Goal: Use online tool/utility: Utilize a website feature to perform a specific function

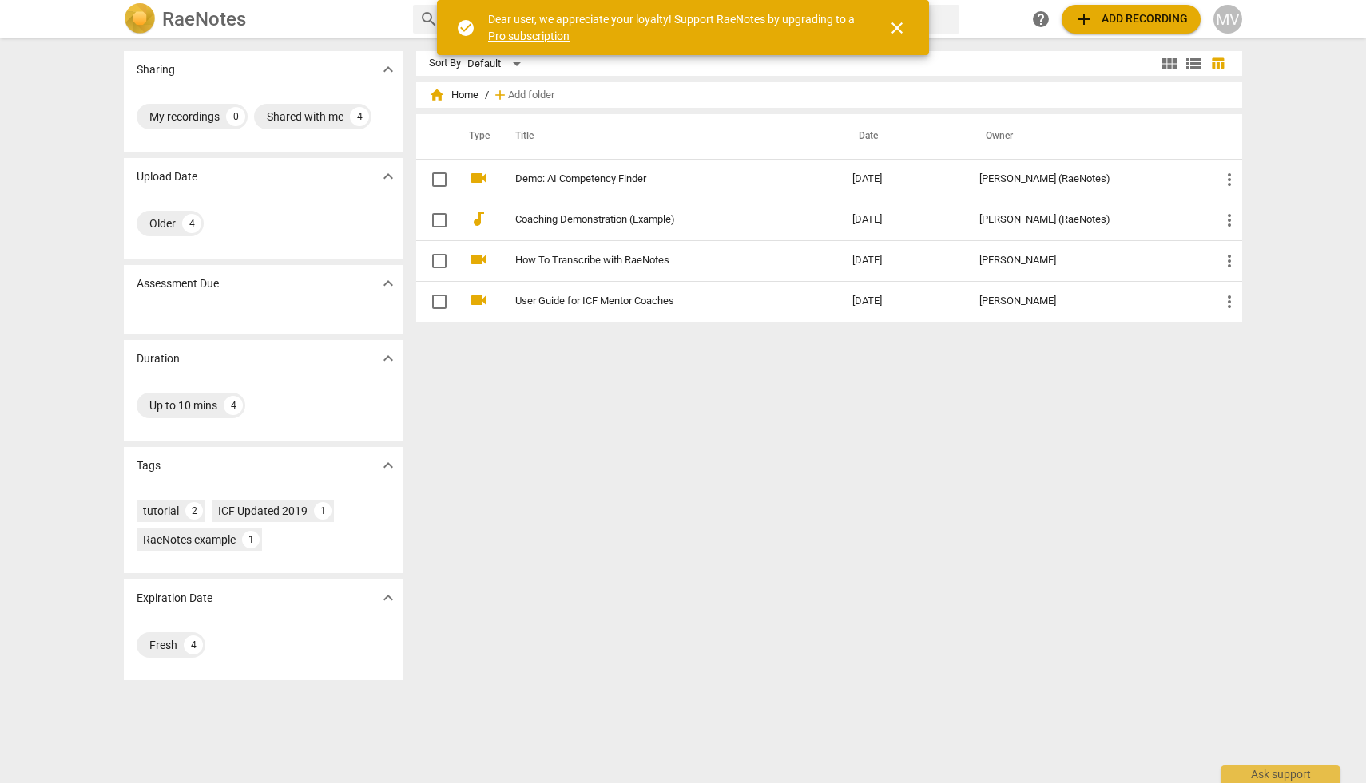
click at [1124, 29] on button "add Add recording" at bounding box center [1130, 19] width 139 height 29
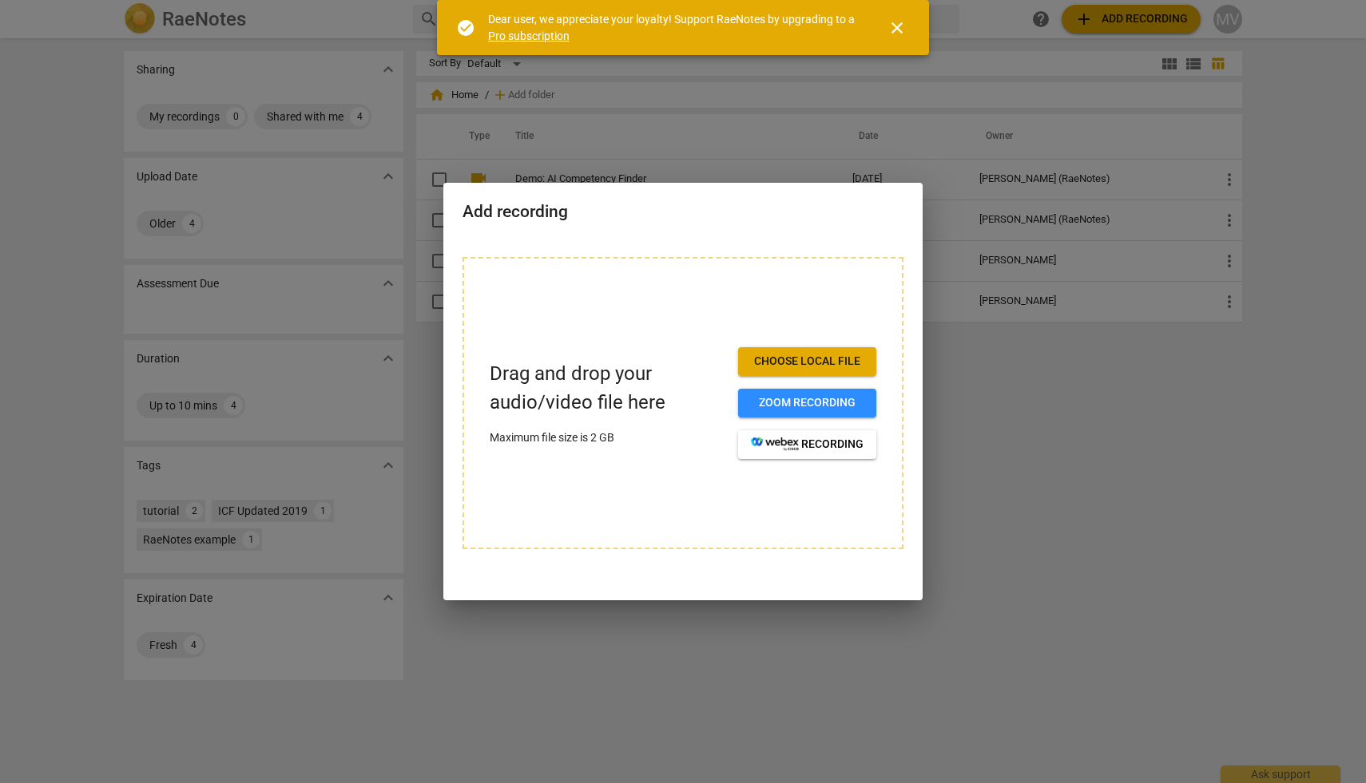
click at [816, 367] on span "Choose local file" at bounding box center [807, 362] width 113 height 16
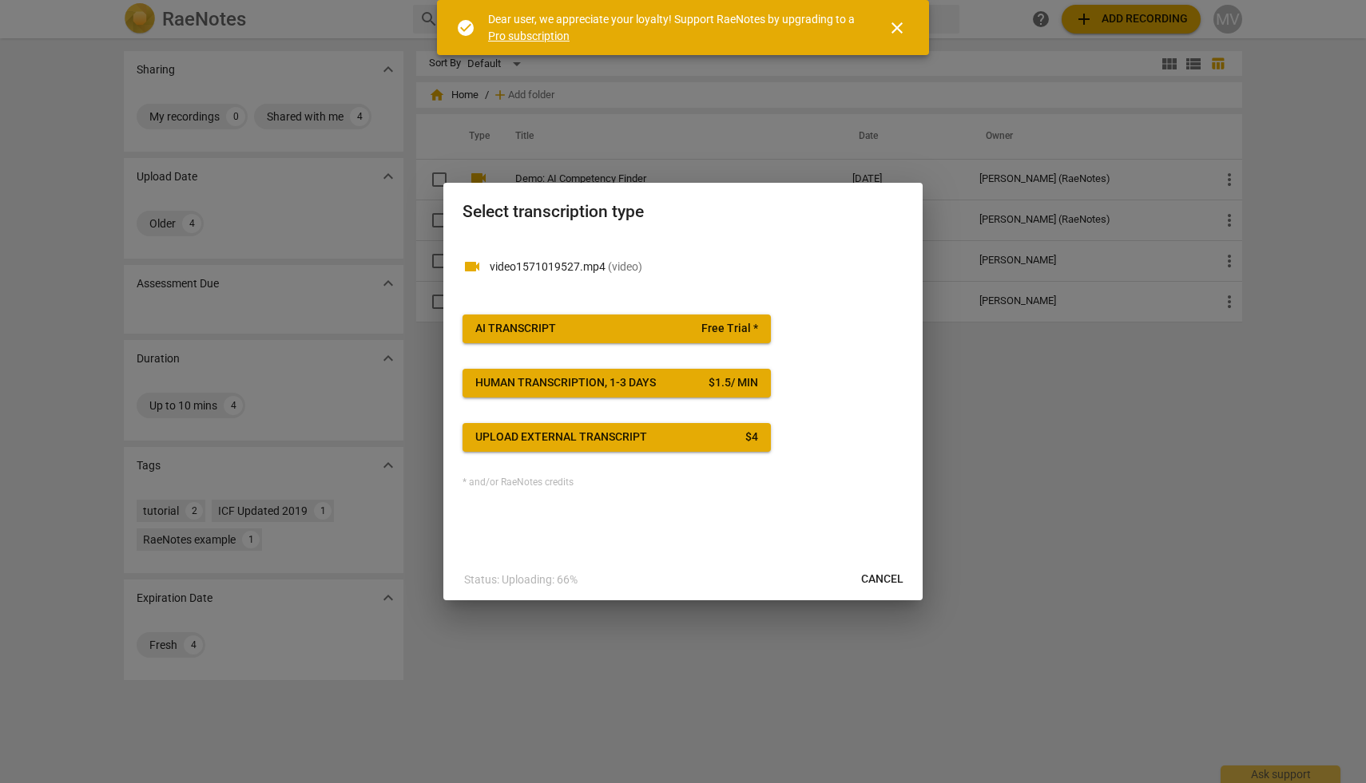
click at [747, 325] on span "Free Trial *" at bounding box center [729, 329] width 57 height 16
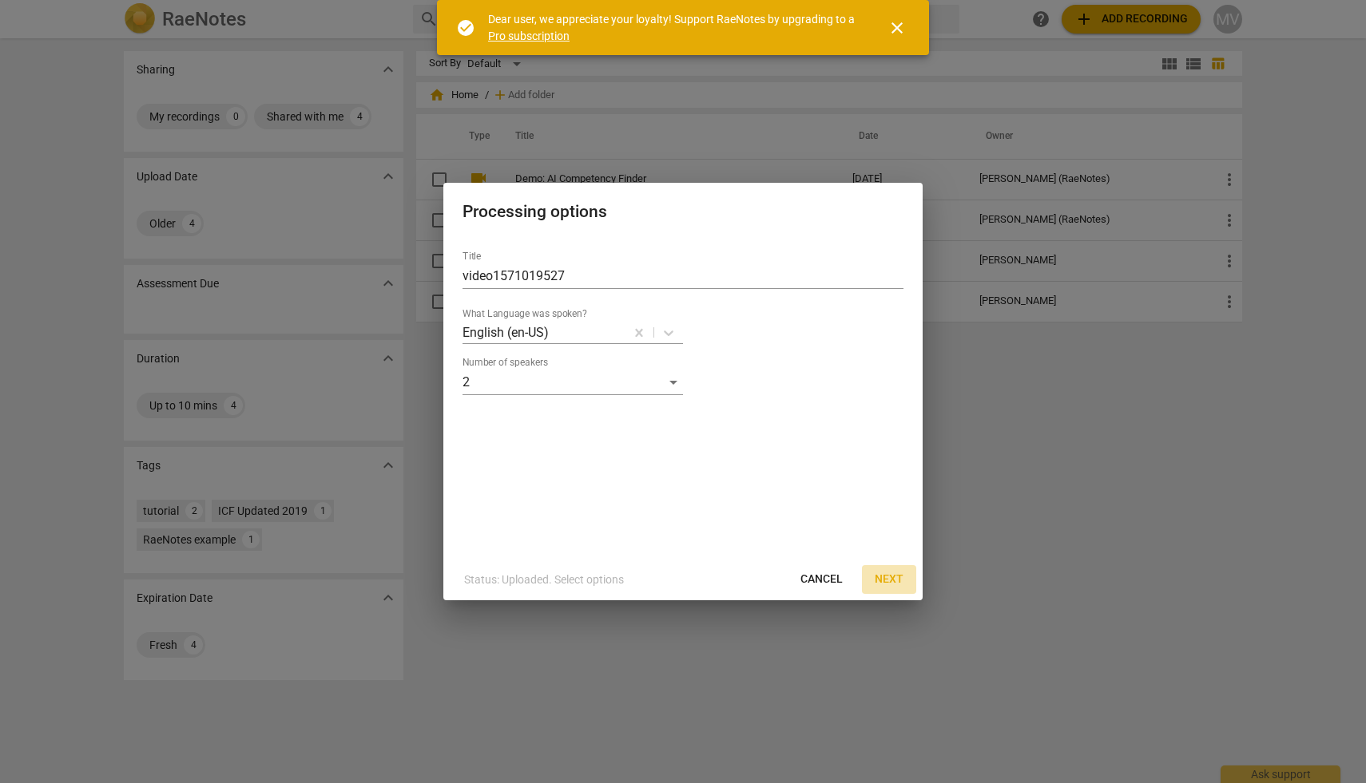
click at [895, 583] on span "Next" at bounding box center [889, 580] width 29 height 16
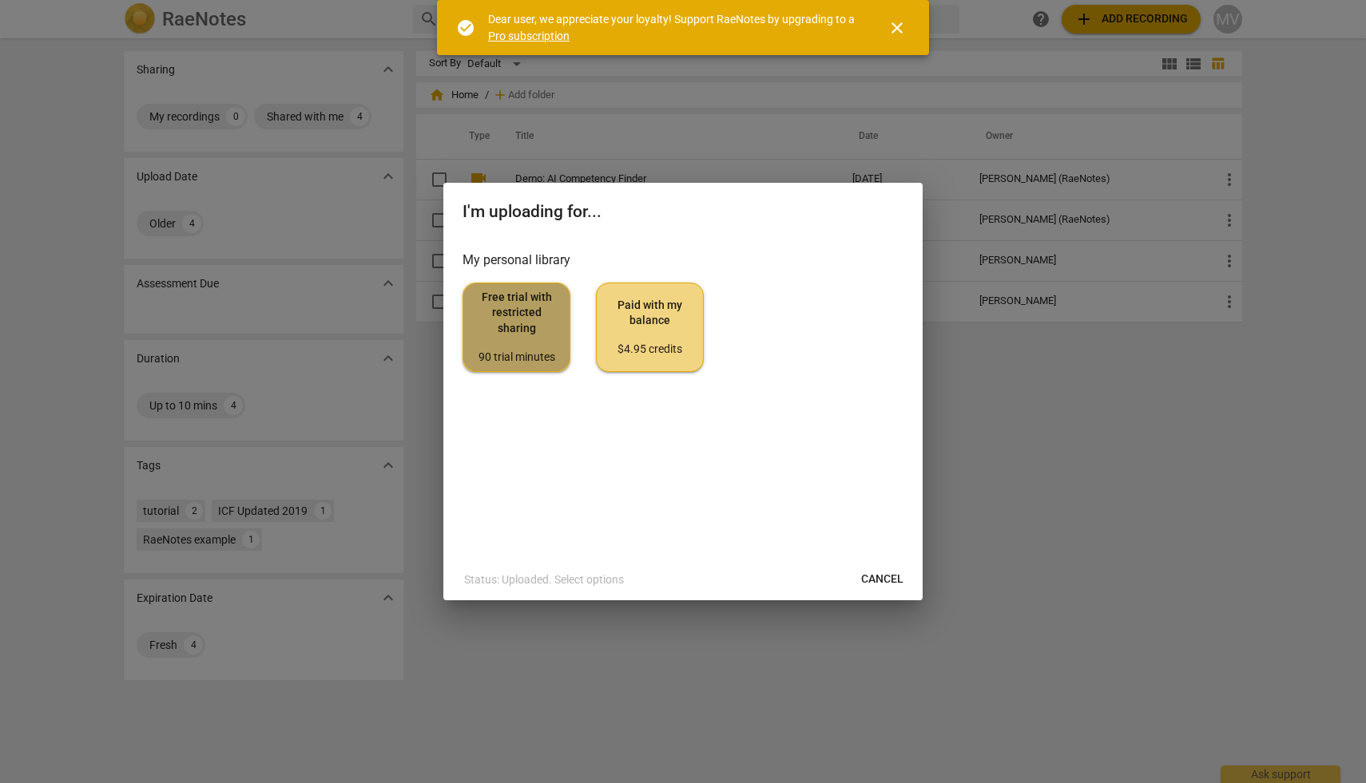
click at [513, 345] on span "Free trial with restricted sharing 90 trial minutes" at bounding box center [516, 327] width 81 height 75
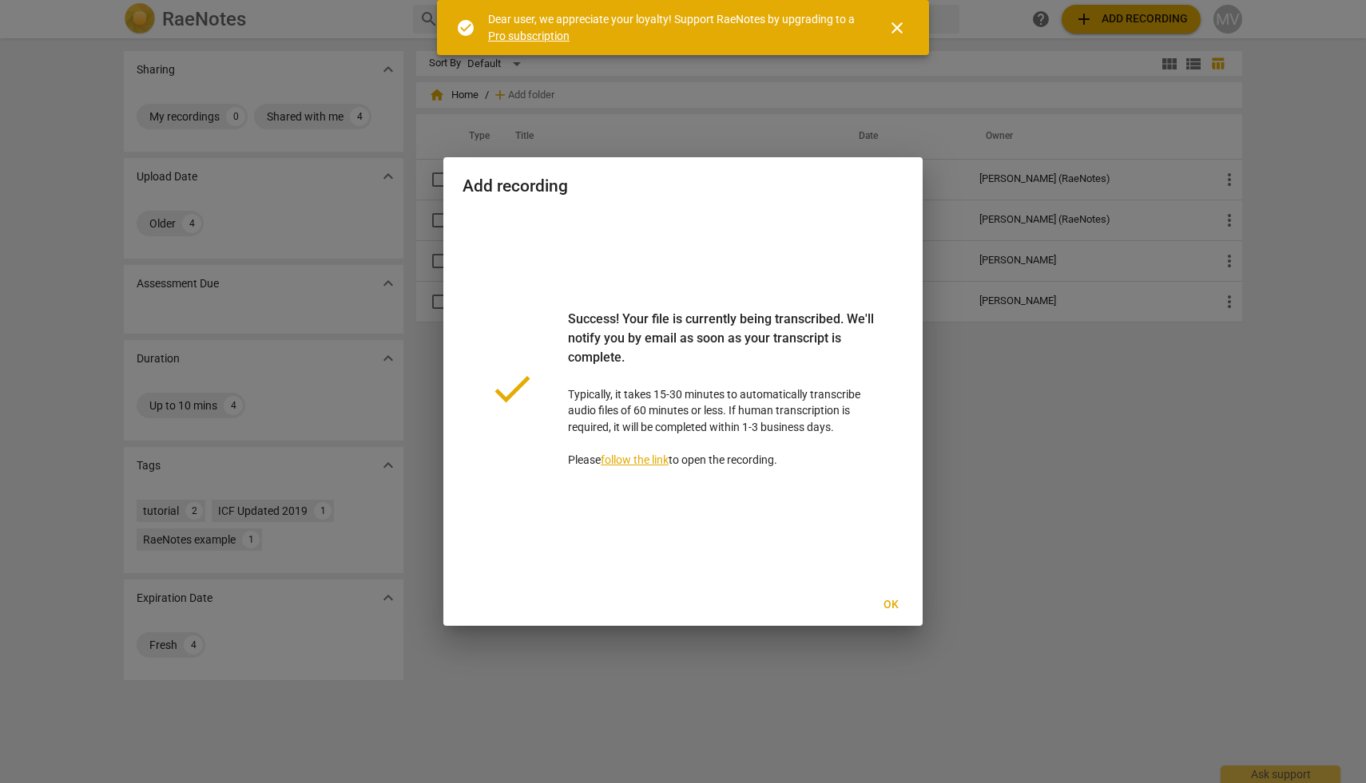
click at [896, 604] on span "Ok" at bounding box center [891, 605] width 26 height 16
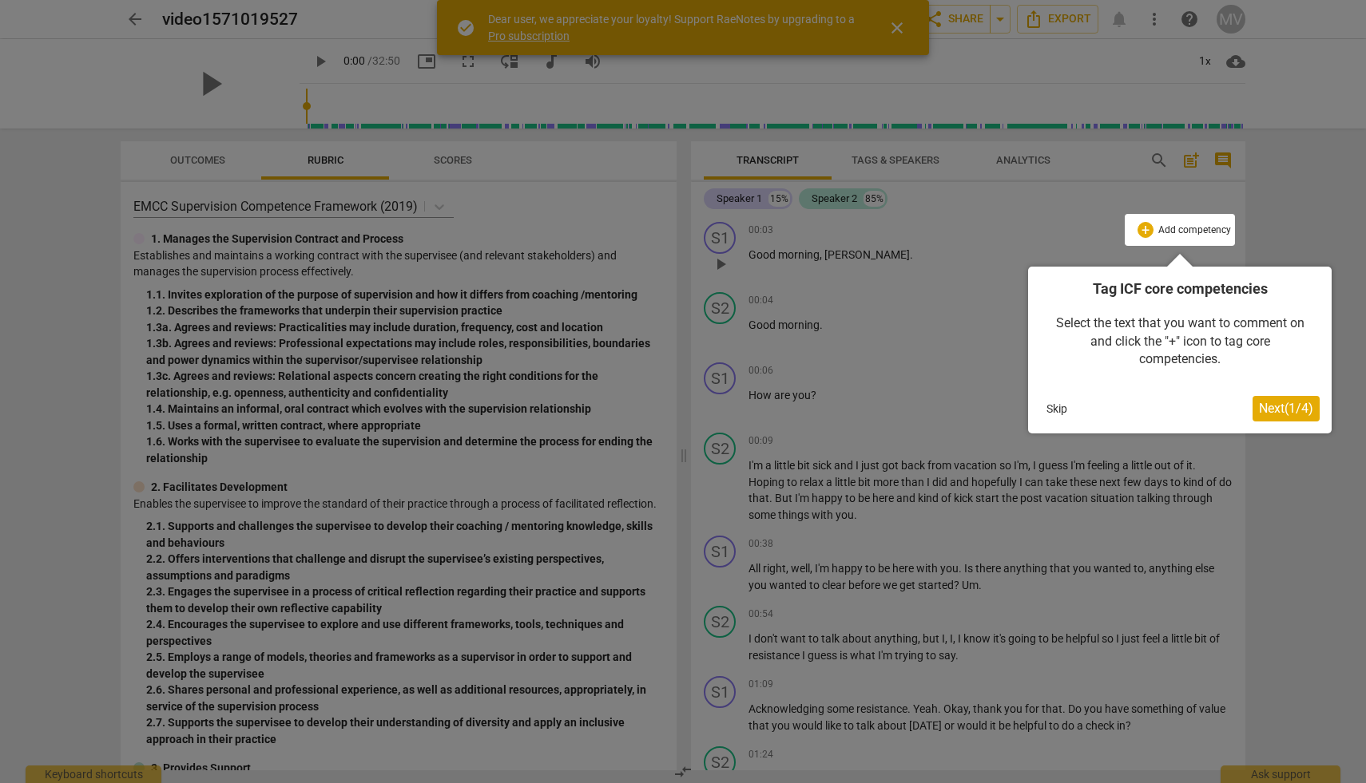
click at [1062, 403] on button "Skip" at bounding box center [1057, 409] width 34 height 24
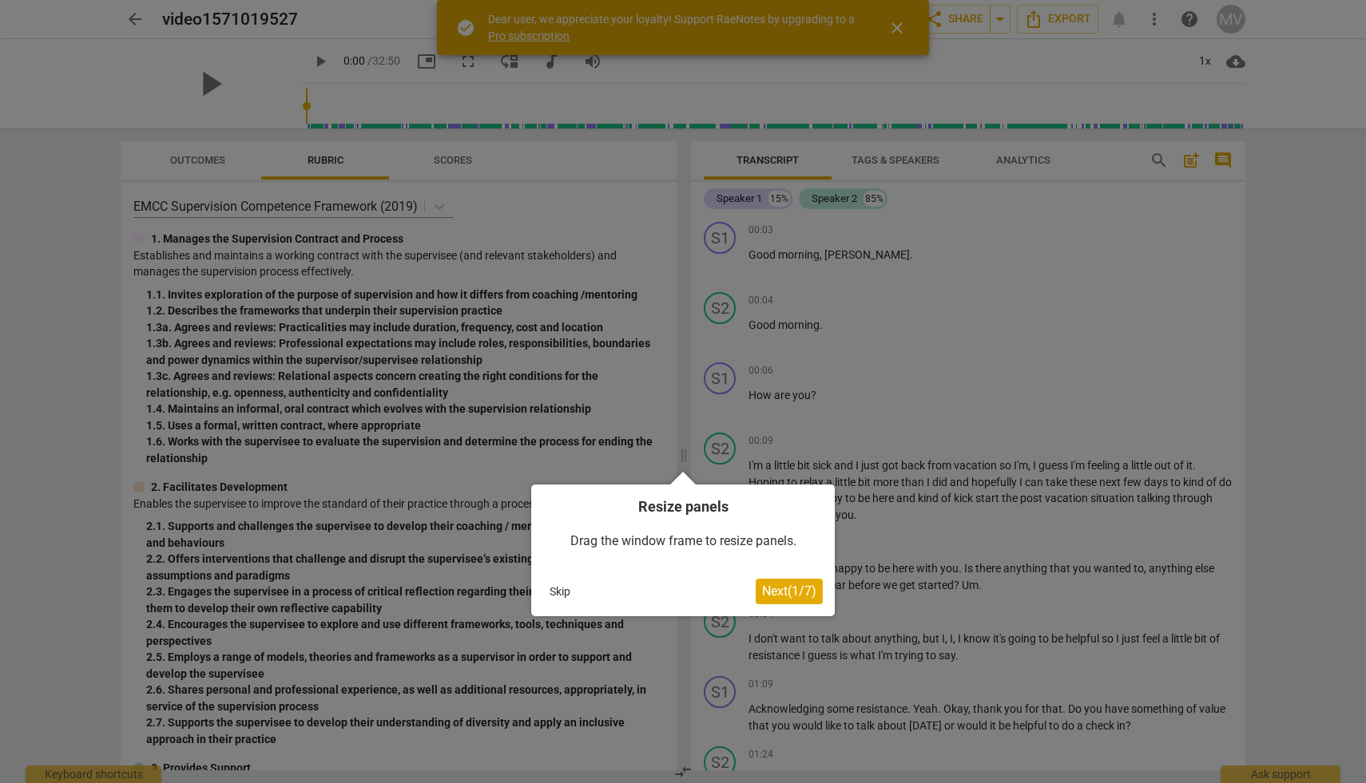
click at [565, 593] on button "Skip" at bounding box center [560, 592] width 34 height 24
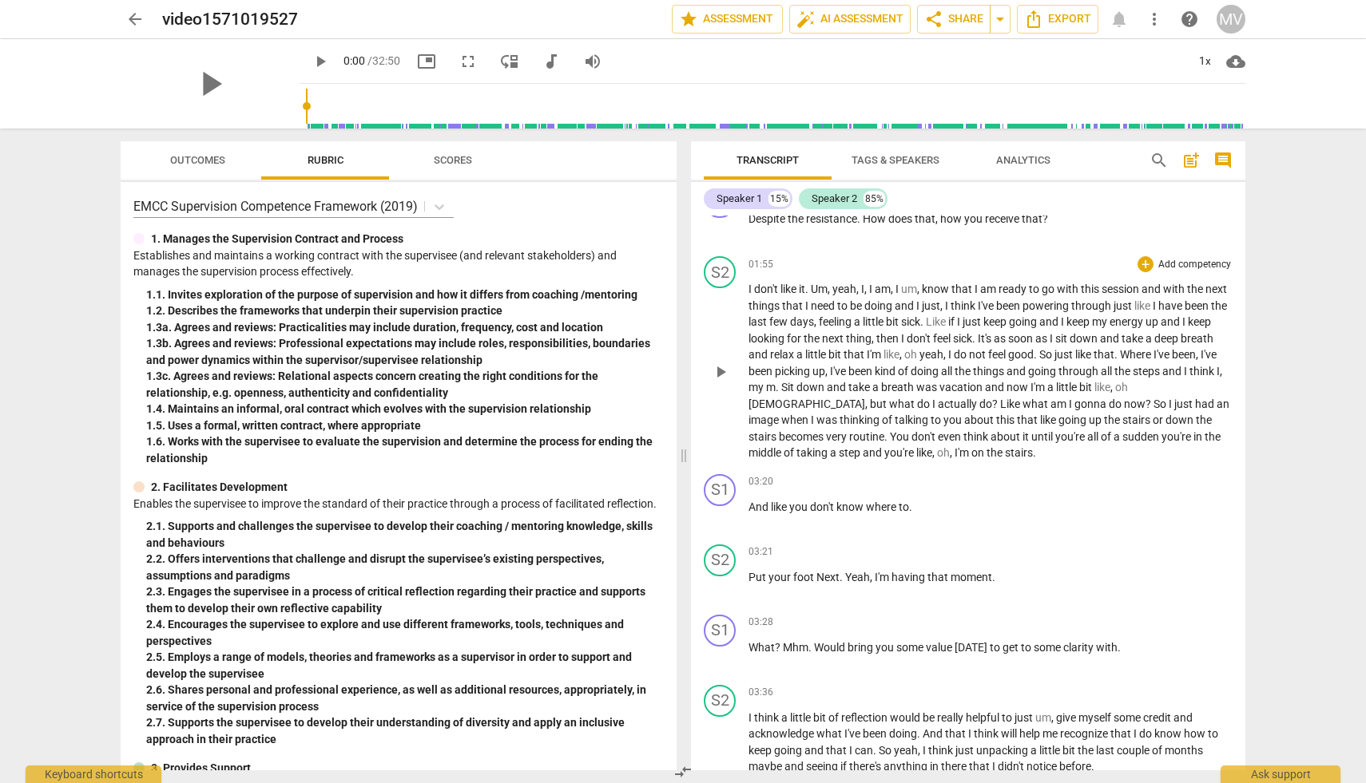
scroll to position [776, 0]
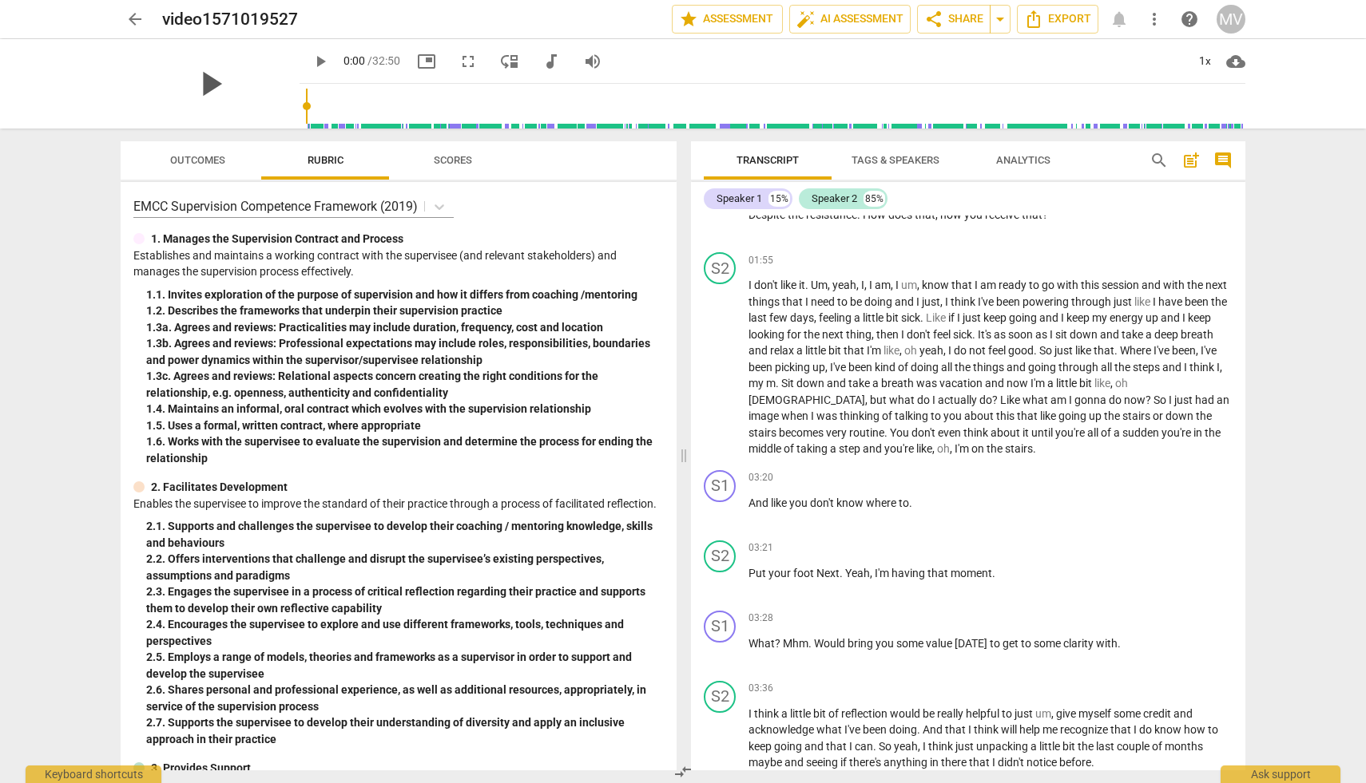
click at [204, 83] on span "play_arrow" at bounding box center [210, 84] width 42 height 42
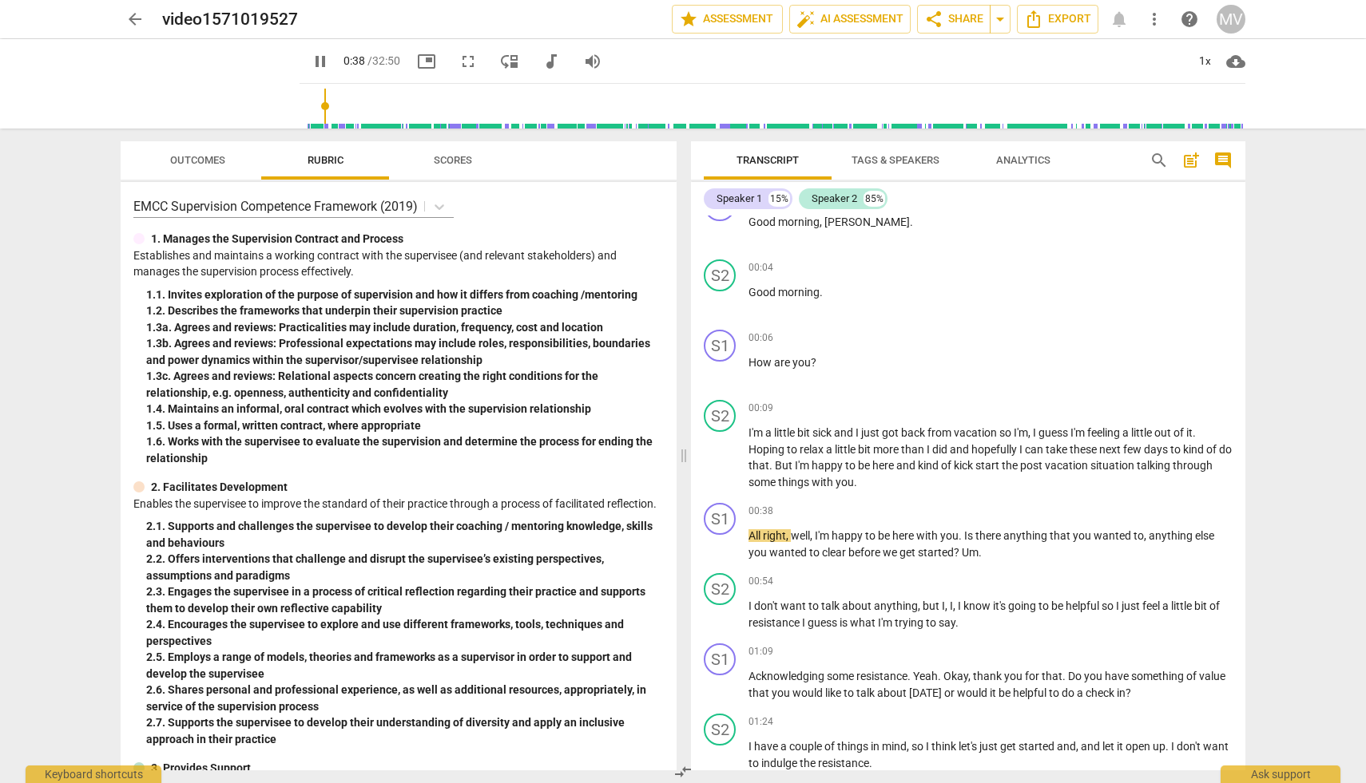
click at [311, 56] on span "pause" at bounding box center [320, 61] width 19 height 19
click at [311, 59] on span "play_arrow" at bounding box center [320, 61] width 19 height 19
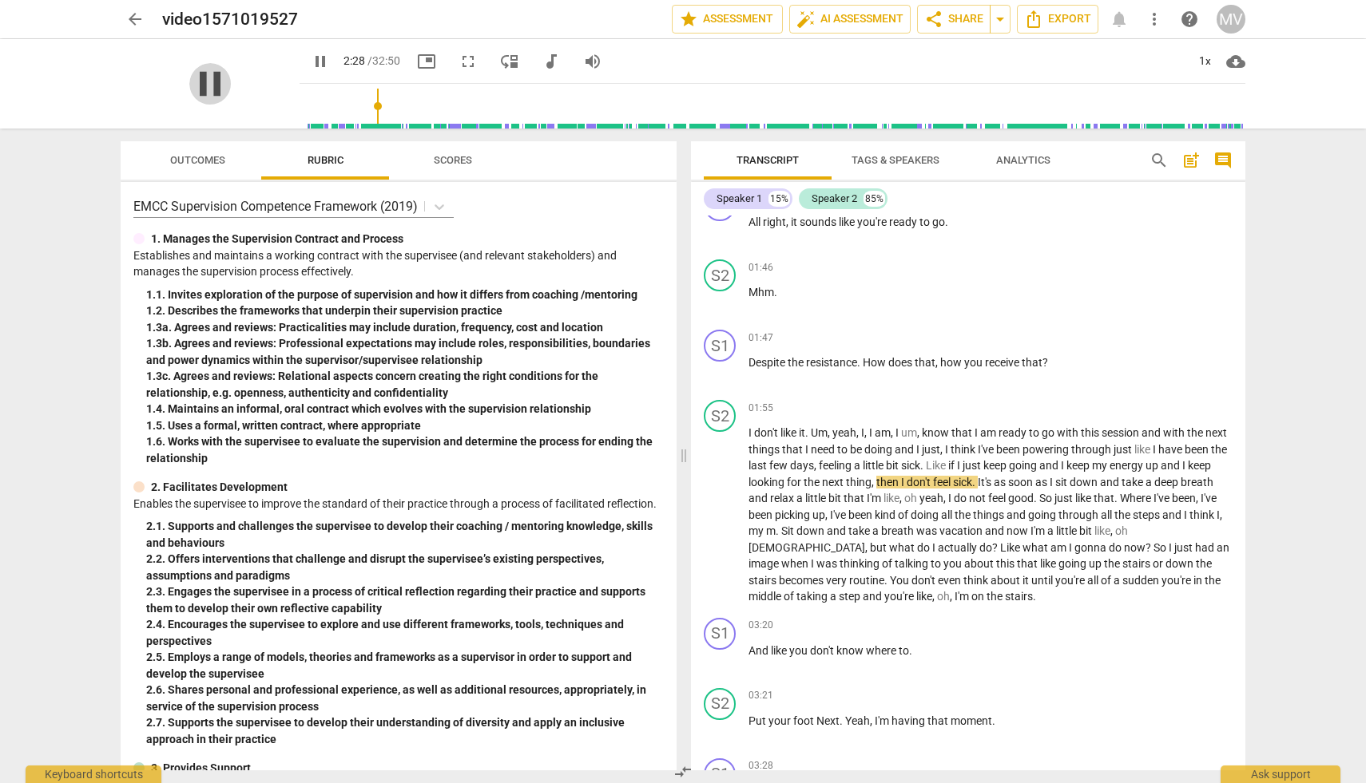
click at [197, 88] on span "pause" at bounding box center [210, 84] width 42 height 42
click at [210, 86] on span "play_arrow" at bounding box center [210, 84] width 42 height 42
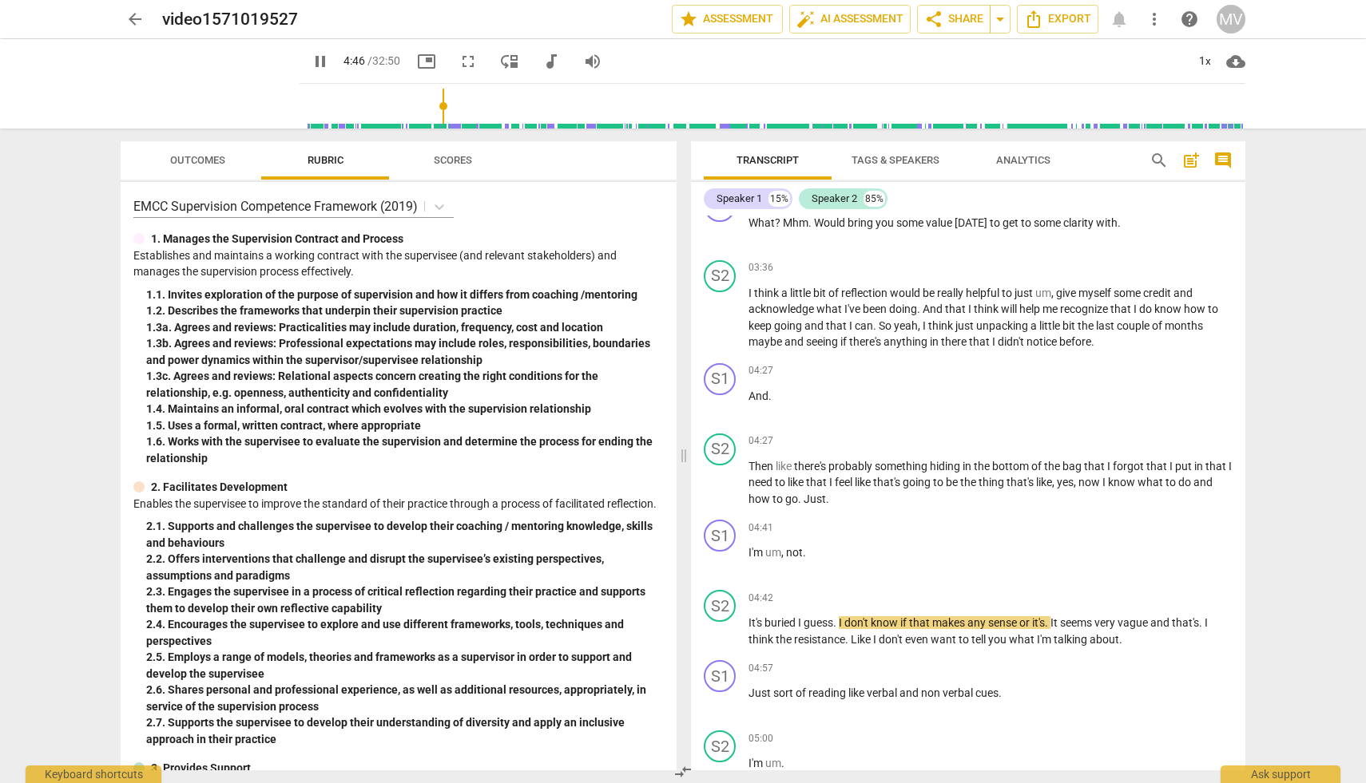
click at [311, 65] on span "pause" at bounding box center [320, 61] width 19 height 19
click at [903, 162] on span "Tags & Speakers" at bounding box center [895, 160] width 88 height 12
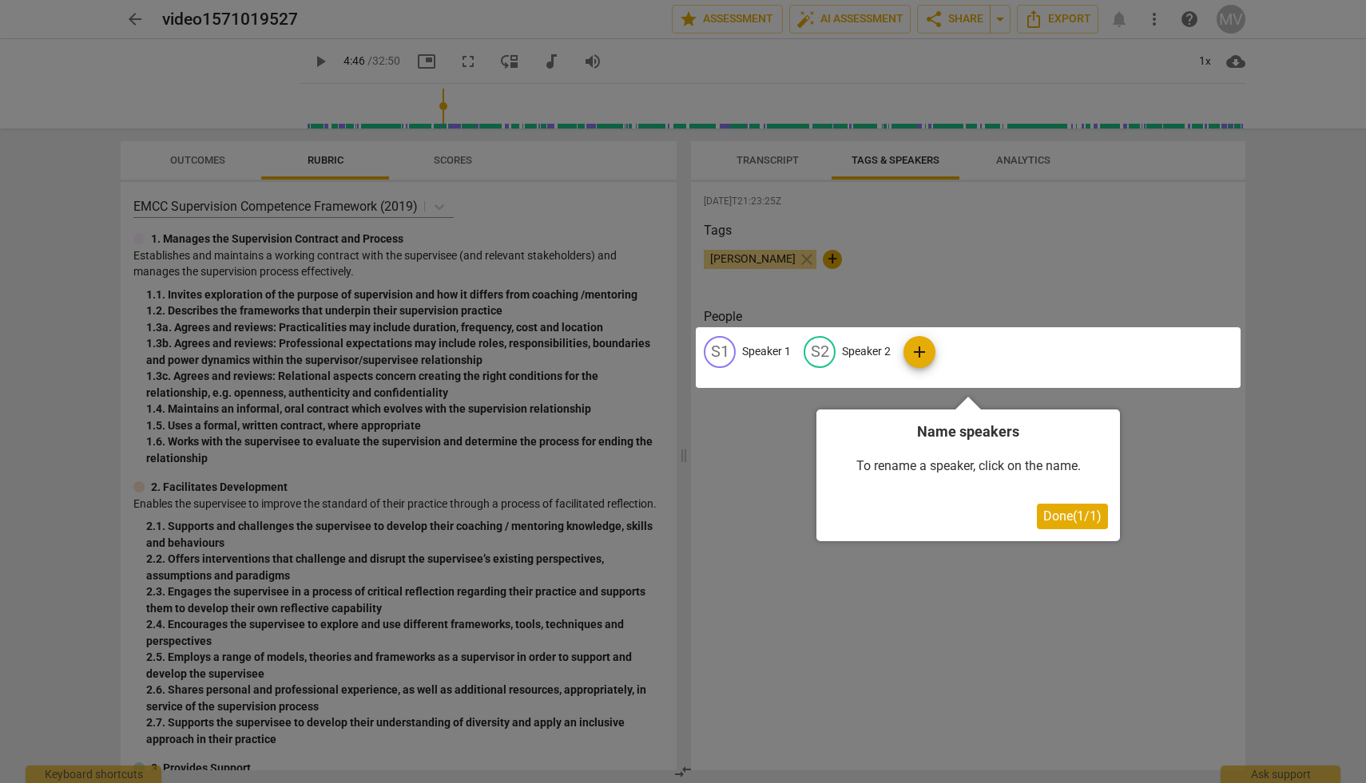
click at [766, 164] on div at bounding box center [683, 391] width 1366 height 783
click at [1072, 525] on button "Done ( 1 / 1 )" at bounding box center [1072, 517] width 71 height 26
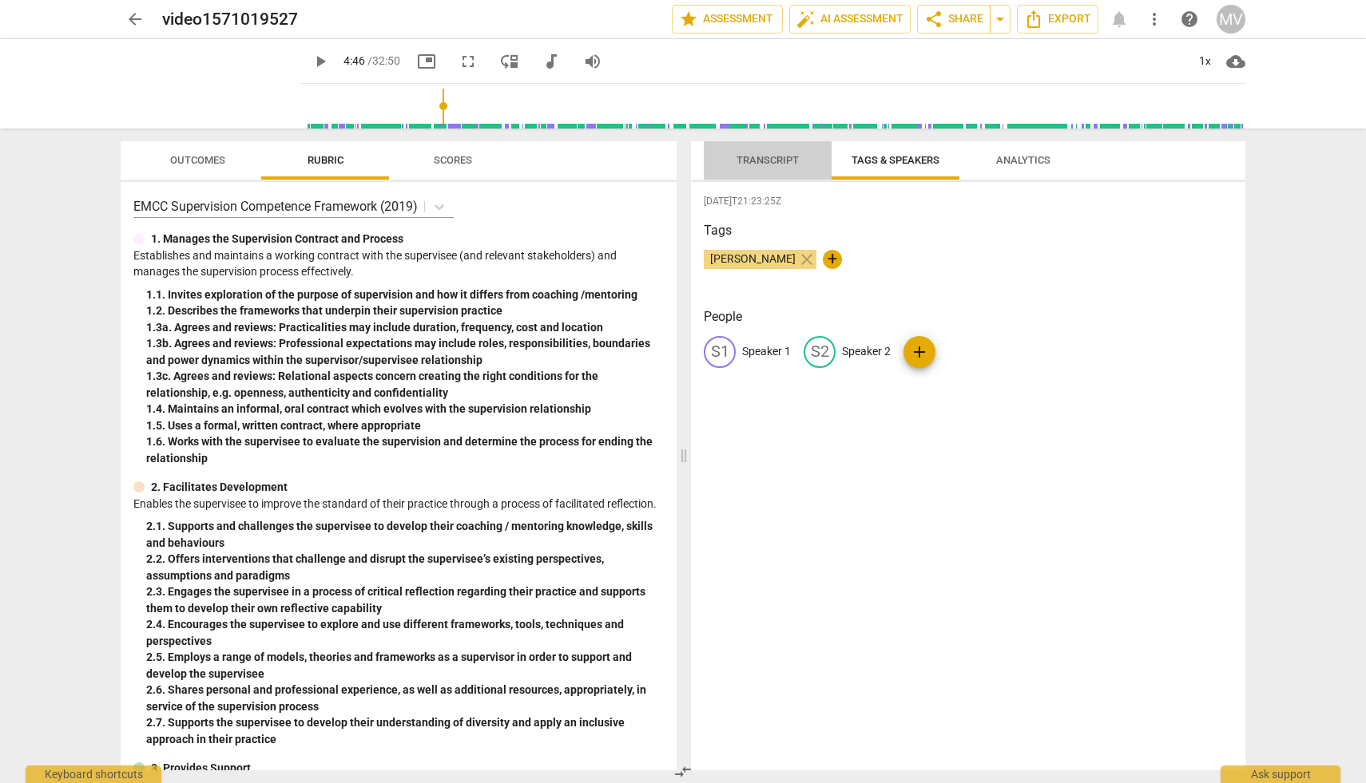
click at [766, 159] on span "Transcript" at bounding box center [767, 160] width 62 height 12
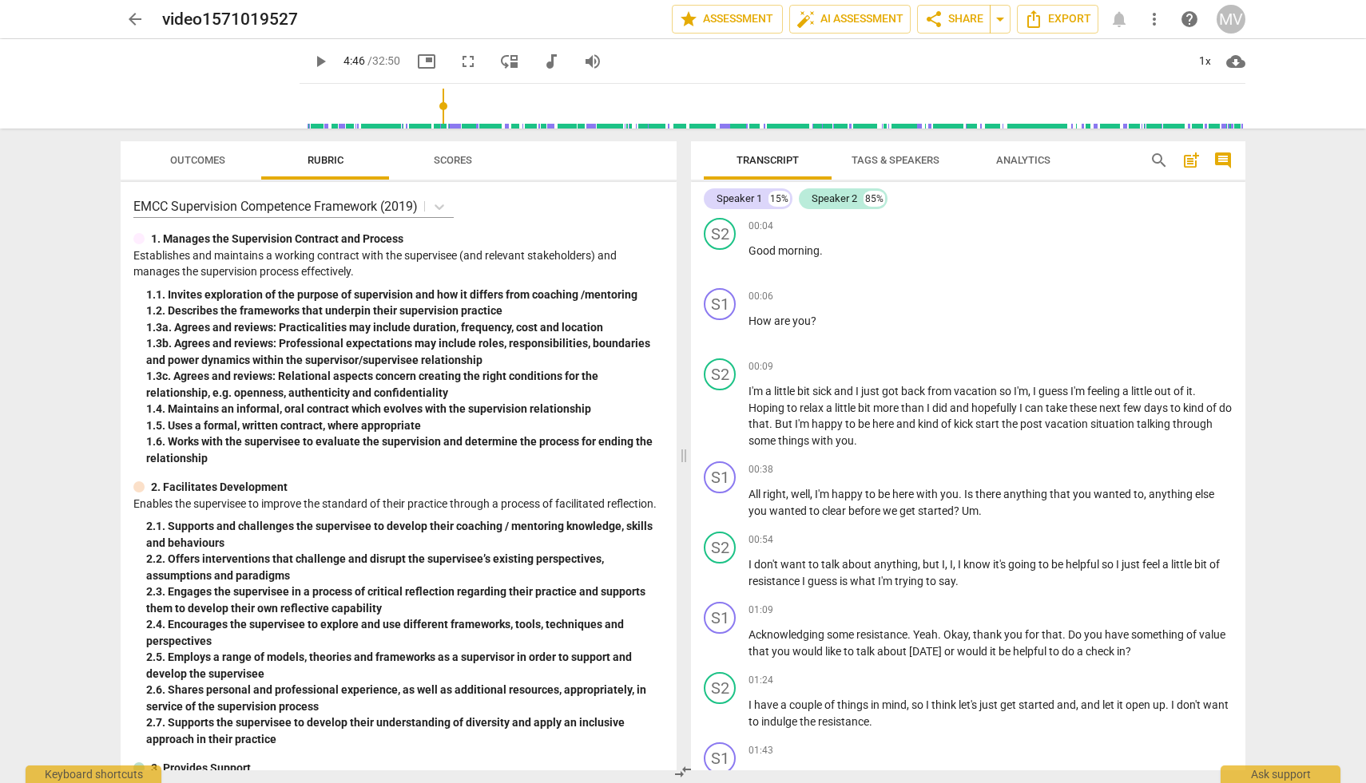
scroll to position [0, 0]
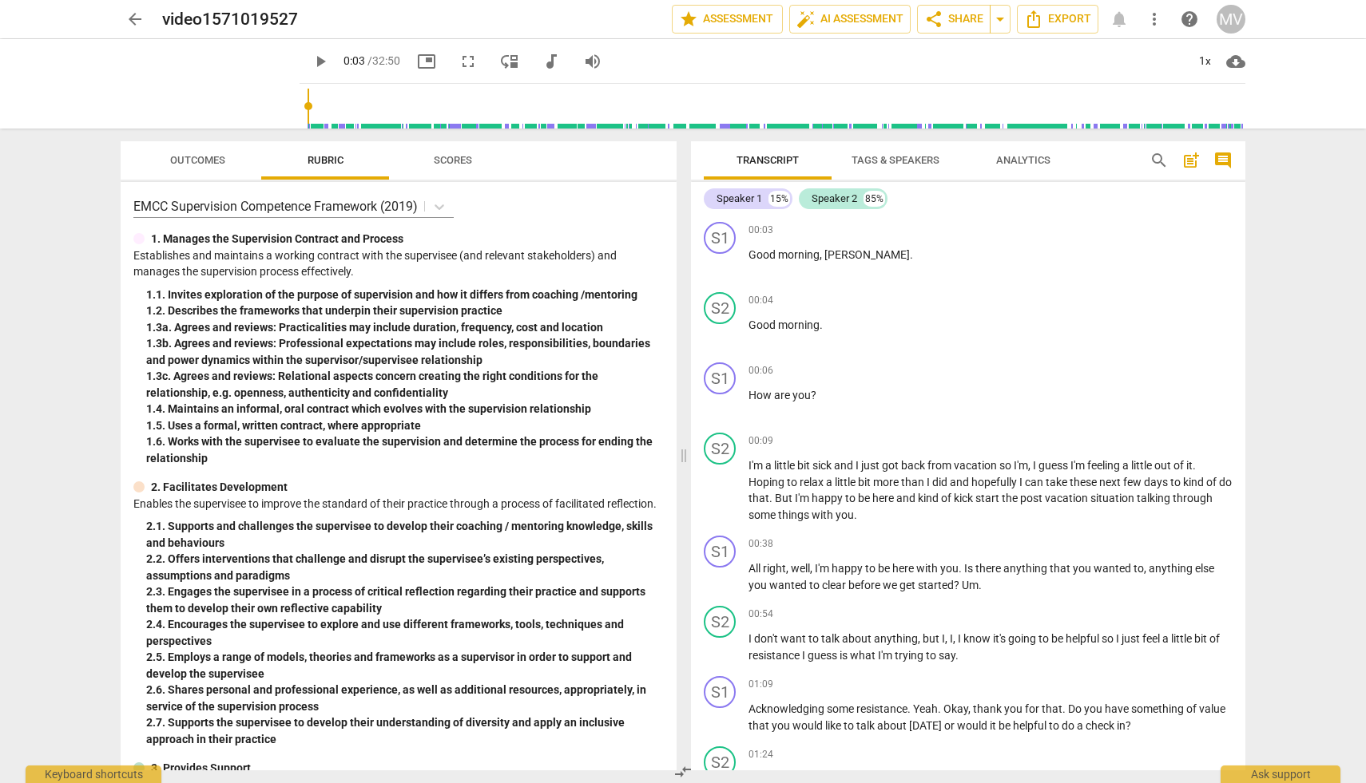
drag, startPoint x: 426, startPoint y: 121, endPoint x: 288, endPoint y: 109, distance: 137.9
click at [306, 109] on input "range" at bounding box center [775, 106] width 939 height 51
click at [311, 62] on span "play_arrow" at bounding box center [320, 61] width 19 height 19
click at [311, 54] on span "pause" at bounding box center [320, 61] width 19 height 19
type input "10"
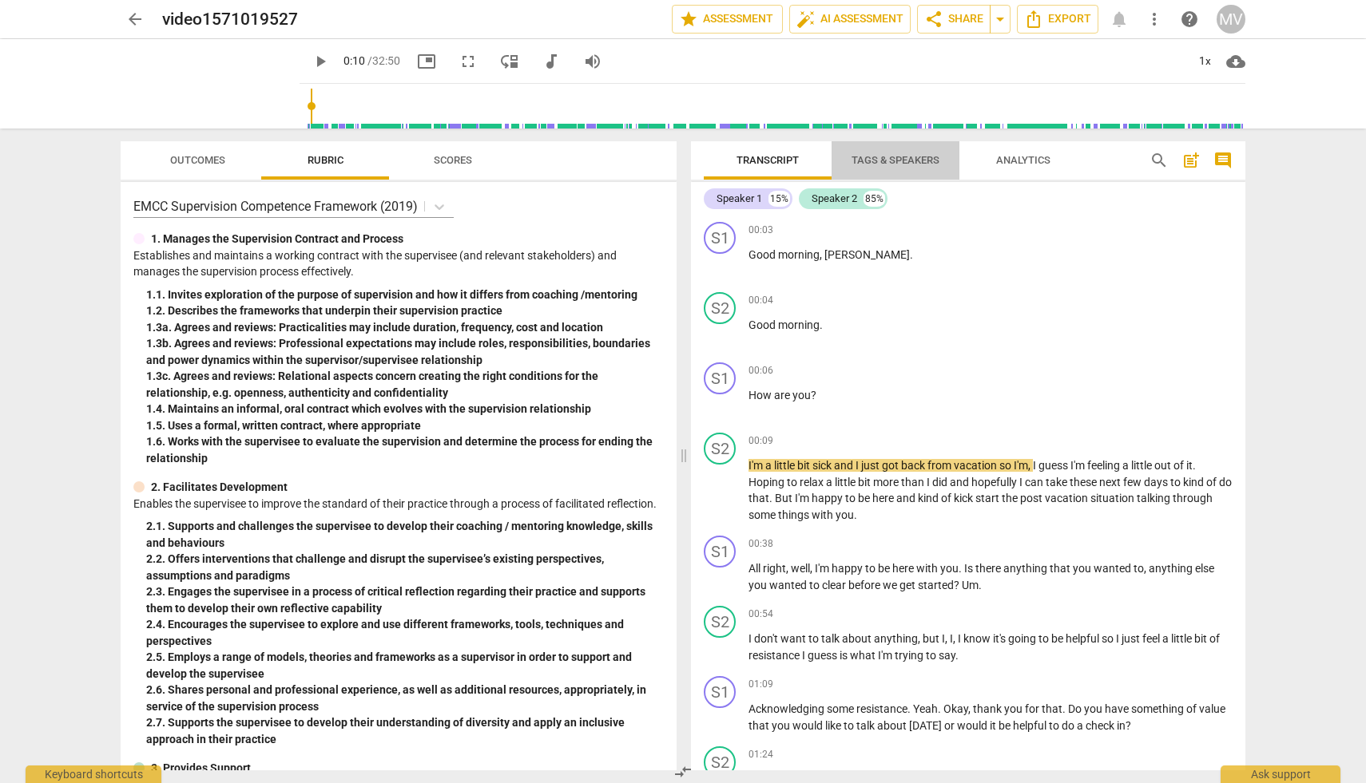
click at [918, 166] on span "Tags & Speakers" at bounding box center [895, 161] width 126 height 22
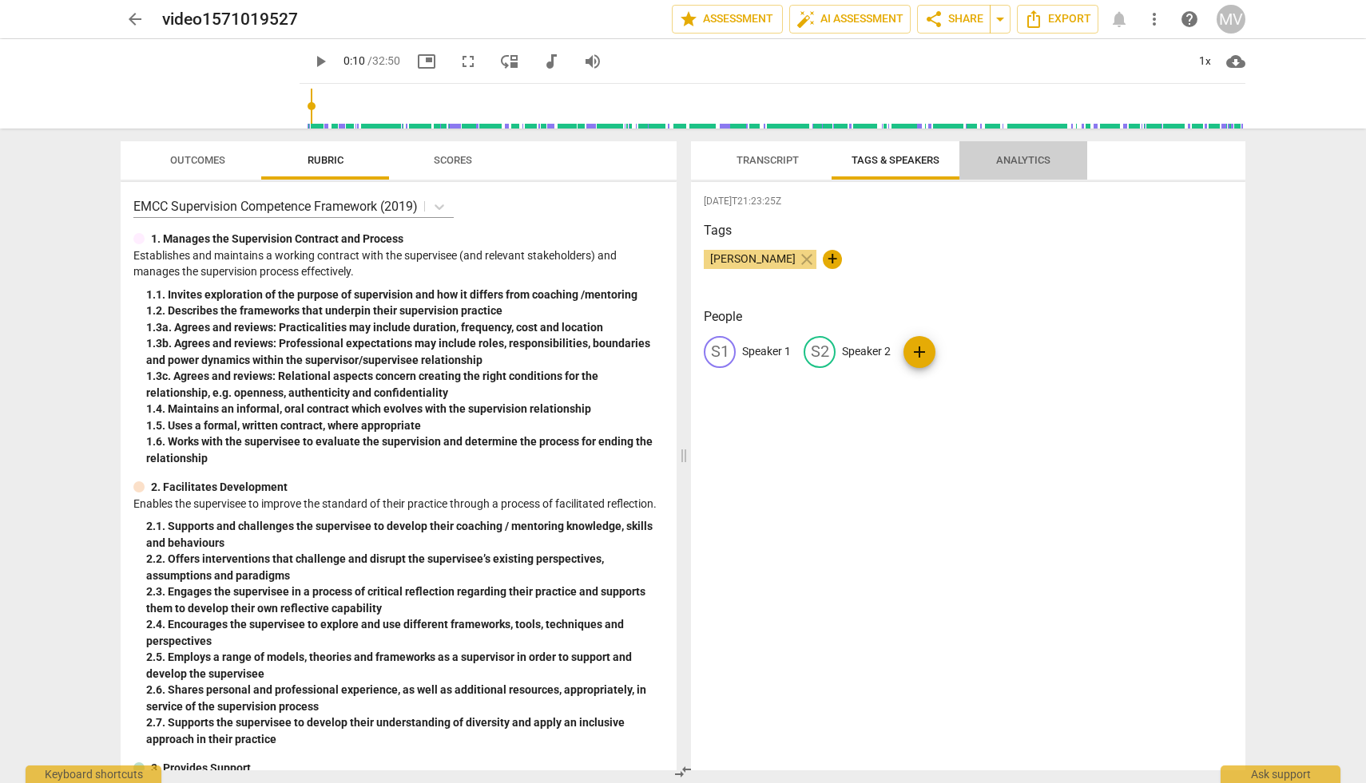
click at [1023, 158] on span "Analytics" at bounding box center [1023, 160] width 54 height 12
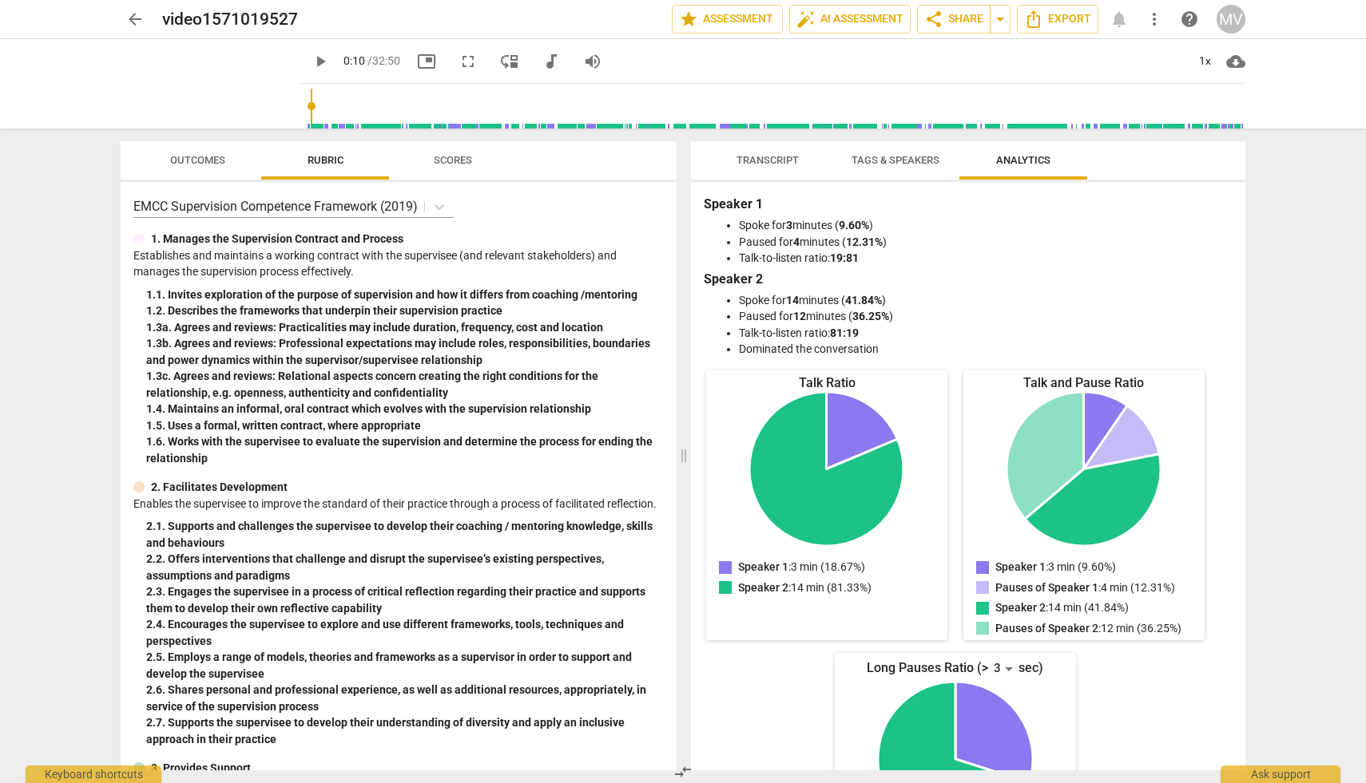
click at [182, 162] on span "Outcomes" at bounding box center [197, 160] width 55 height 12
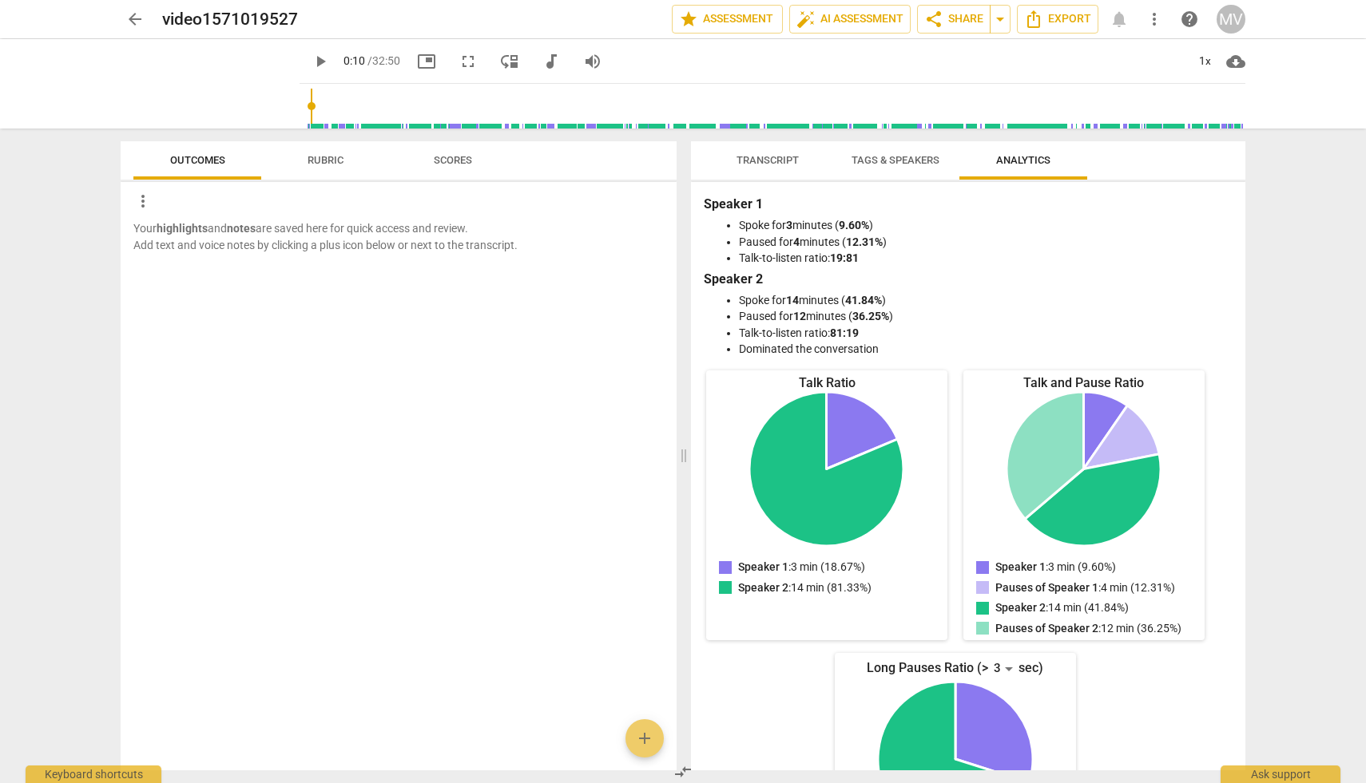
click at [449, 162] on span "Scores" at bounding box center [453, 160] width 38 height 12
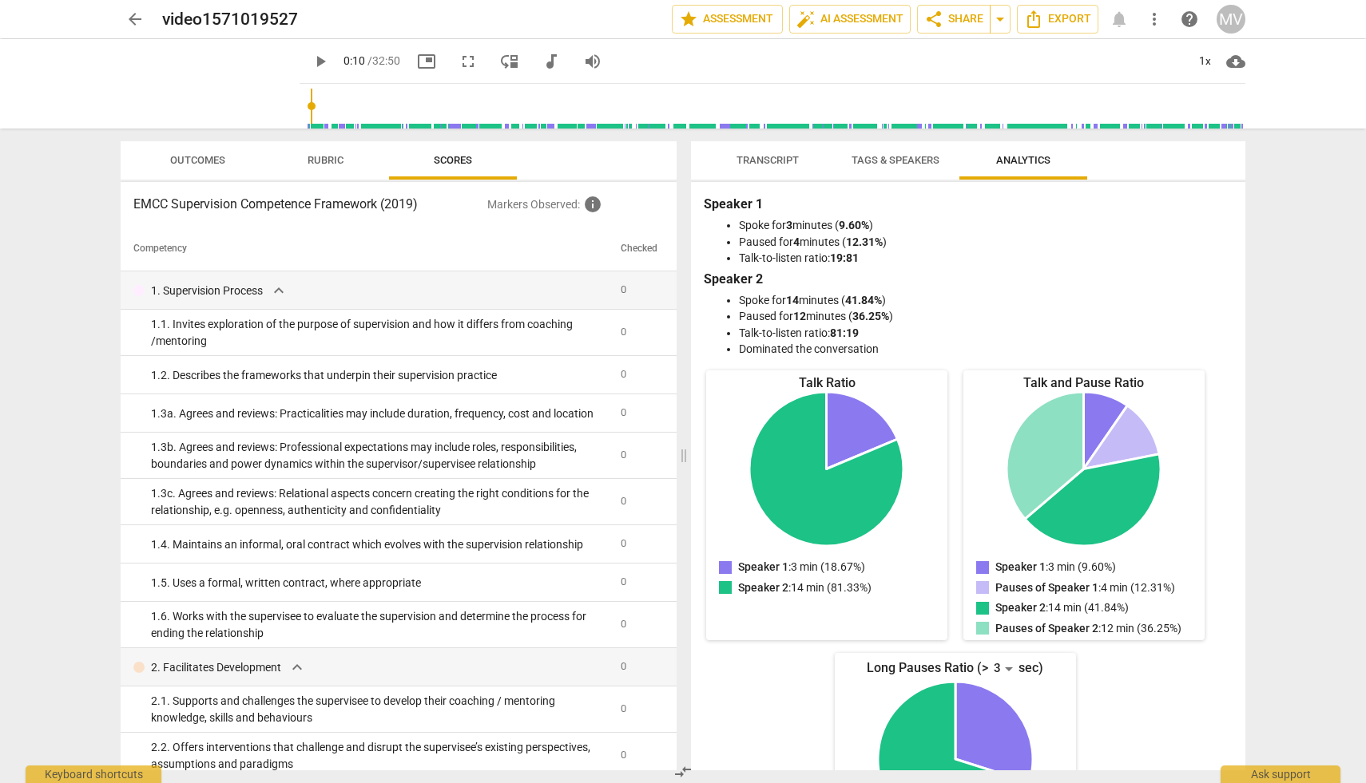
click at [783, 176] on button "Transcript" at bounding box center [768, 160] width 128 height 38
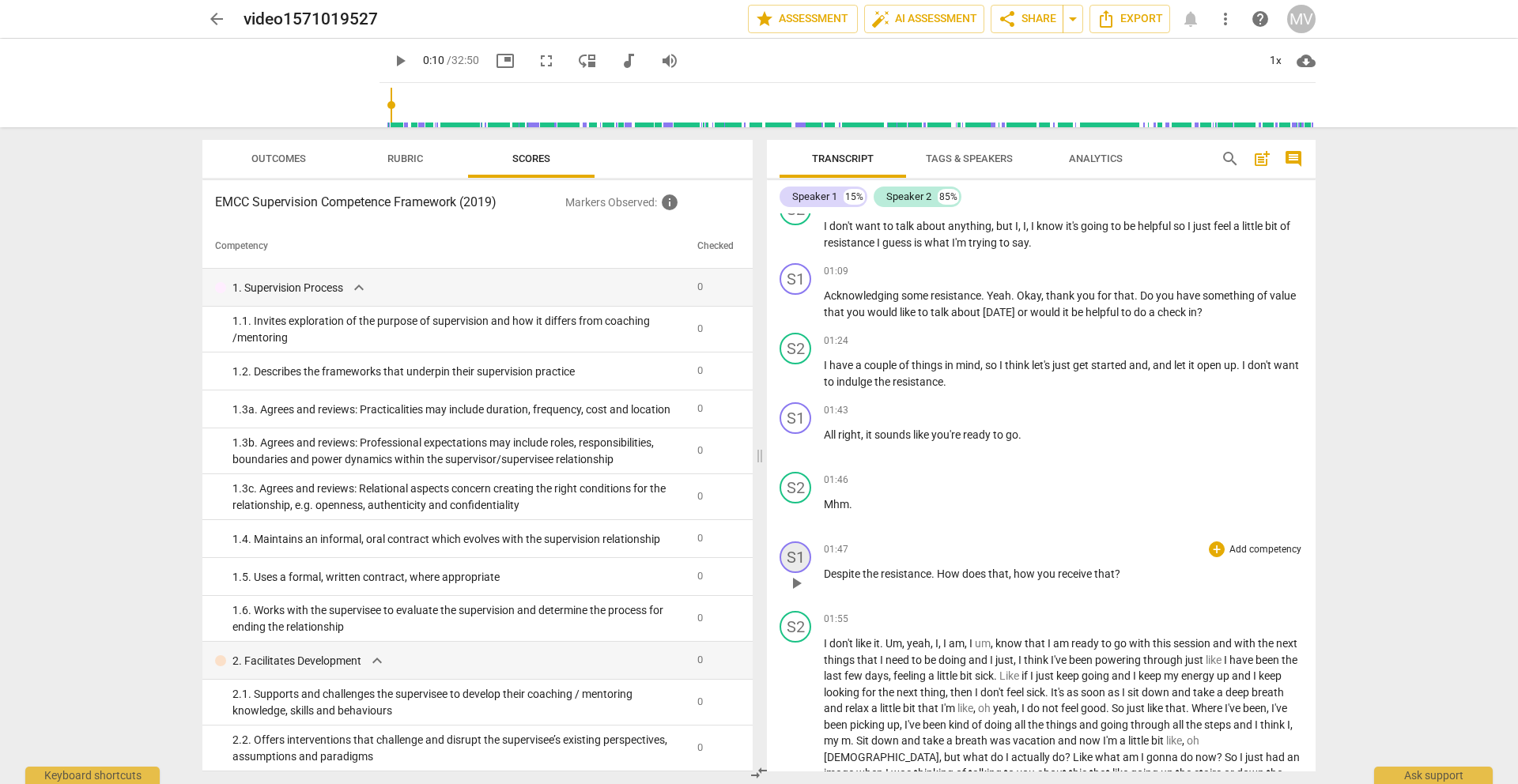
scroll to position [407, 0]
